Goal: Check status: Check status

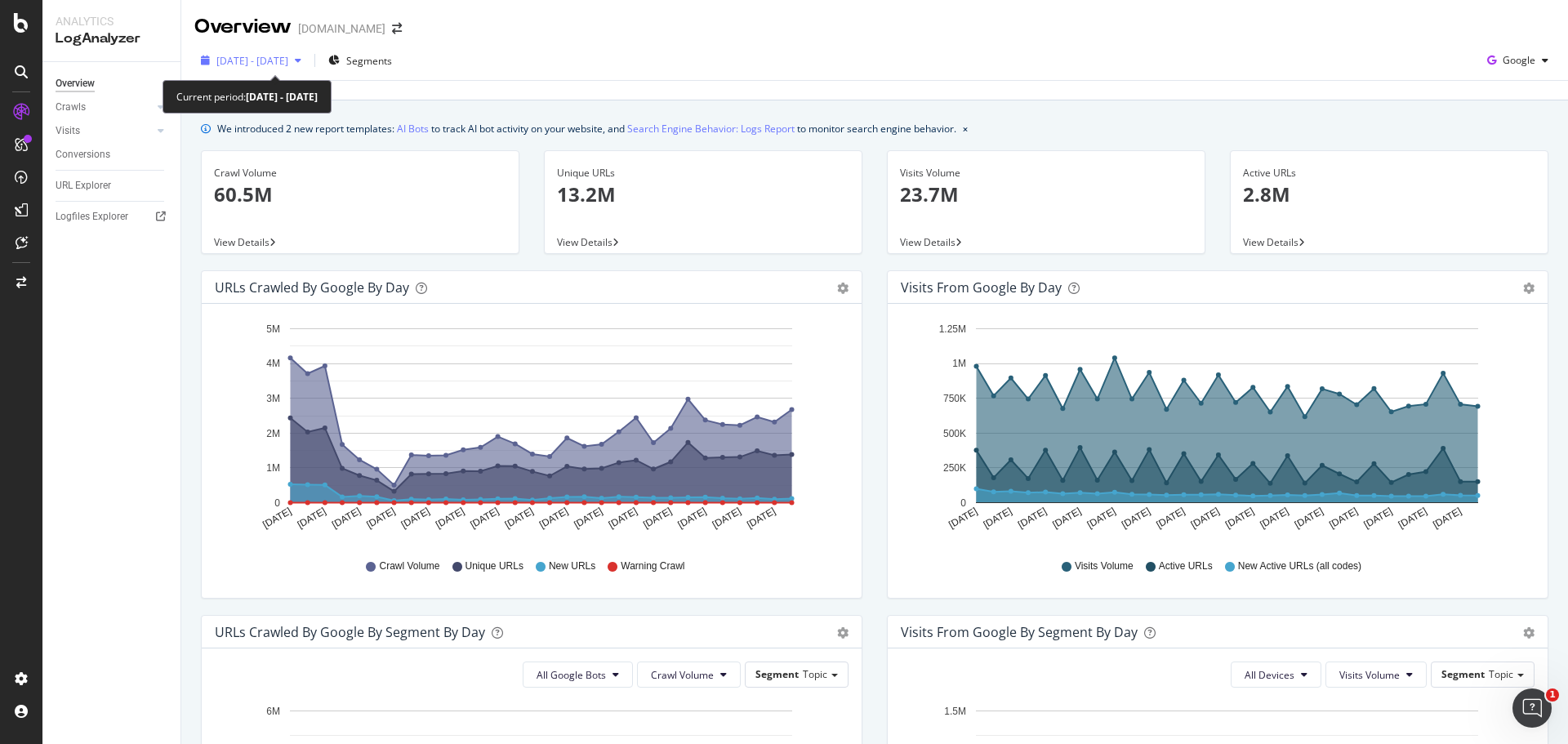
click at [288, 62] on span "[DATE] - [DATE]" at bounding box center [252, 60] width 72 height 14
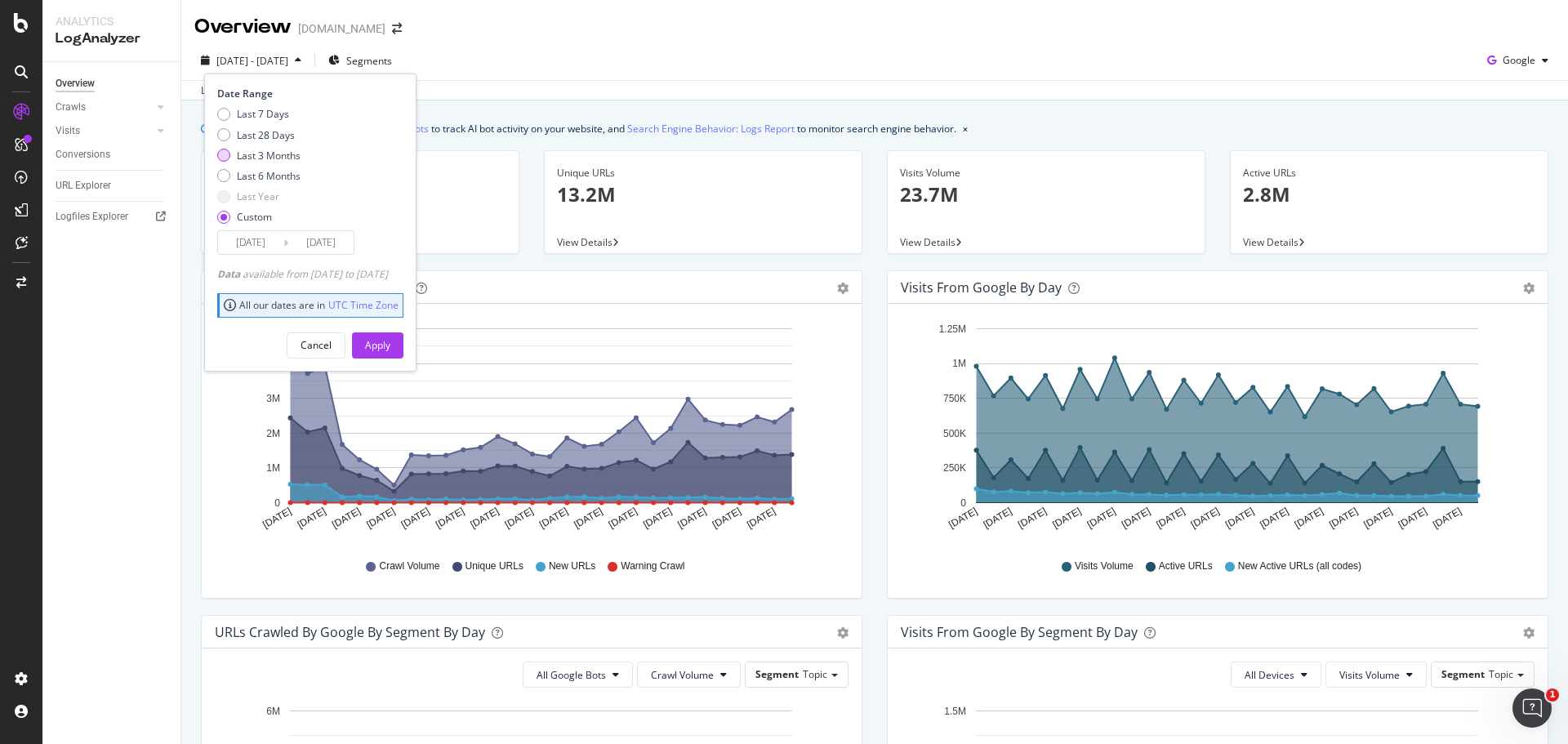
click at [268, 156] on div "Last 3 Months" at bounding box center [268, 155] width 63 height 14
type input "[DATE]"
click at [403, 347] on button "Apply" at bounding box center [378, 346] width 51 height 26
